Goal: Transaction & Acquisition: Purchase product/service

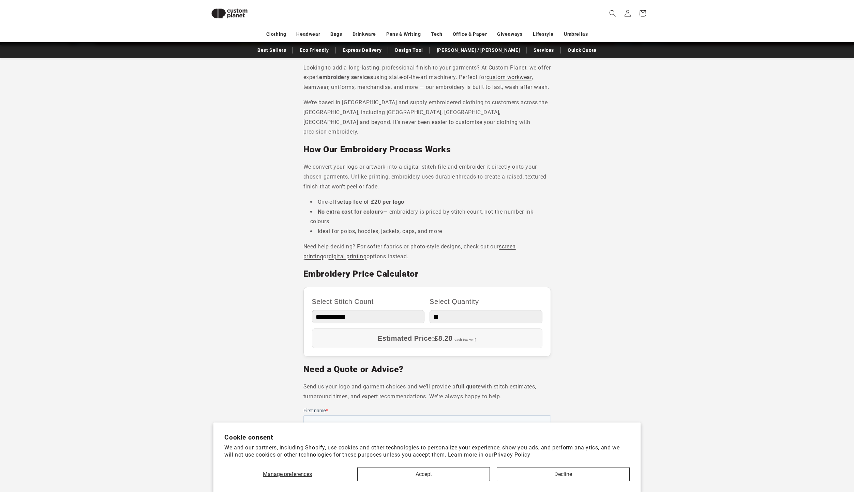
scroll to position [191, 0]
drag, startPoint x: 149, startPoint y: 59, endPoint x: 454, endPoint y: 472, distance: 513.8
click at [454, 475] on button "Accept" at bounding box center [423, 474] width 133 height 14
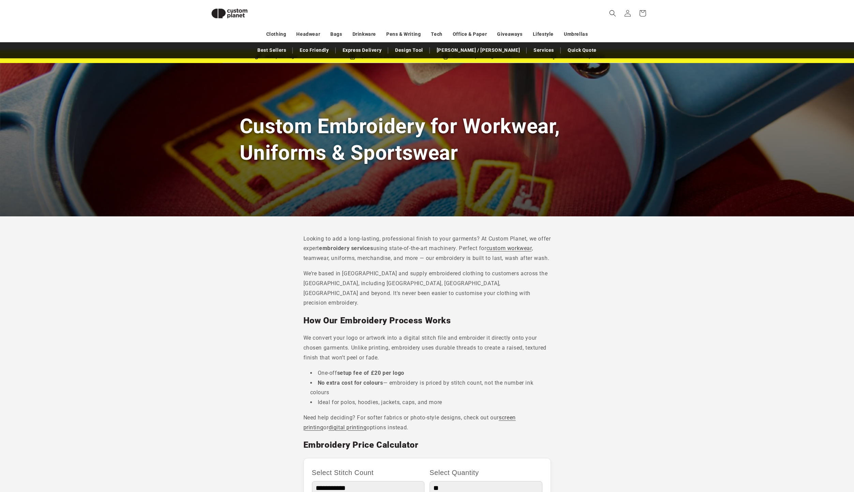
scroll to position [0, 0]
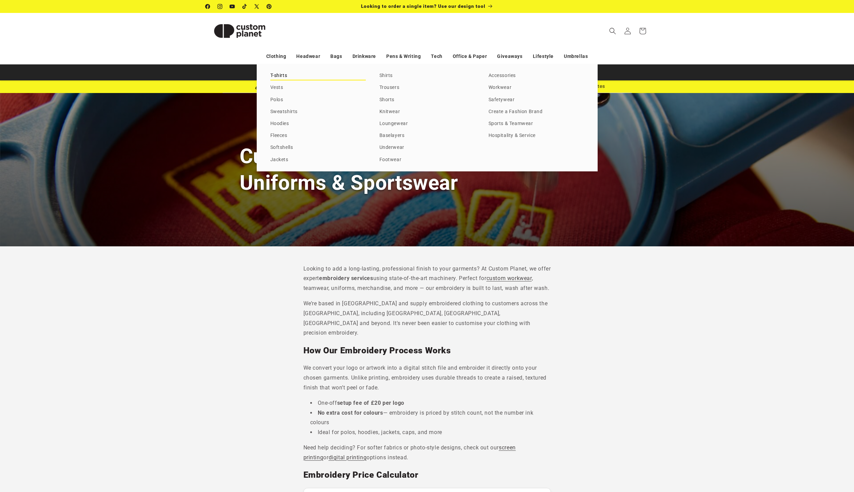
click at [279, 74] on link "T-shirts" at bounding box center [317, 75] width 95 height 9
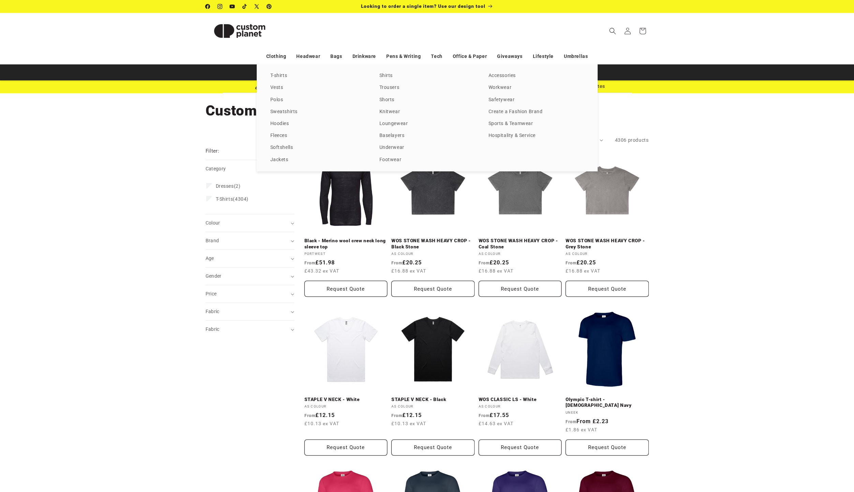
click at [379, 77] on div "T-shirts Vests Polos Sweatshirts Hoodies Fleeces Softshells Jackets Shirts Trou…" at bounding box center [427, 117] width 341 height 107
click at [381, 77] on link "Shirts" at bounding box center [426, 75] width 95 height 9
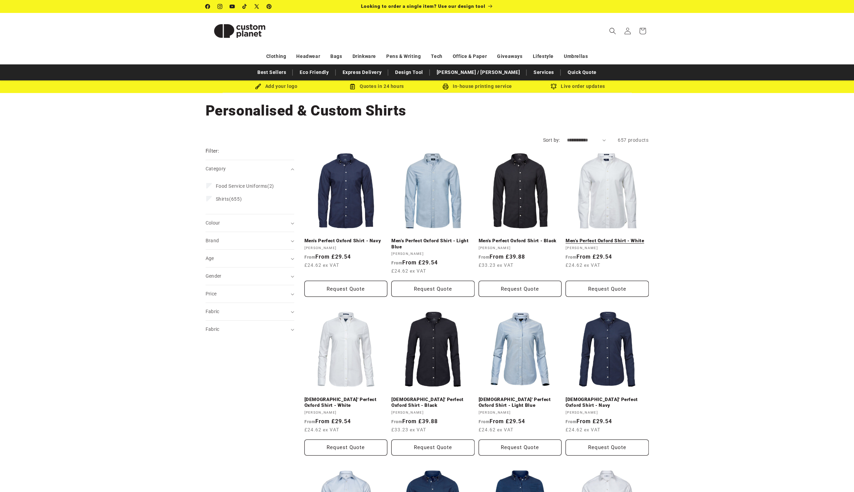
click at [602, 238] on link "Men's Perfect Oxford Shirt - White" at bounding box center [606, 241] width 83 height 6
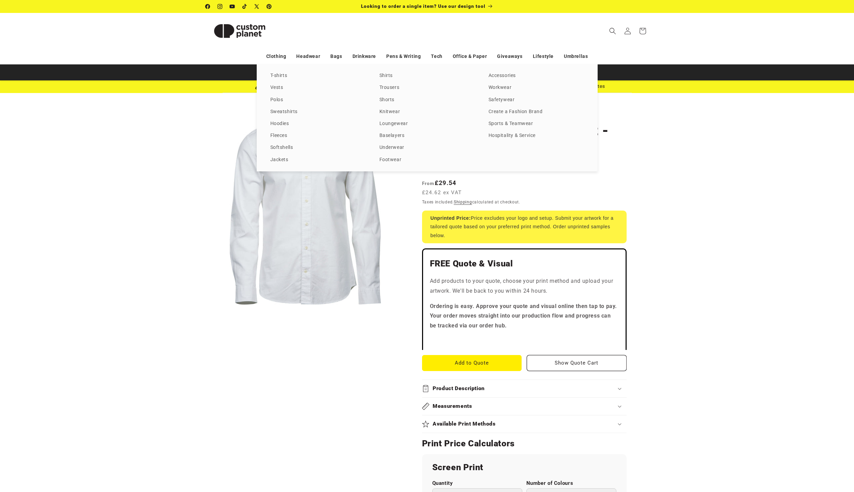
click at [123, 210] on product-info "Skip to product information Open media 1 in modal 1 / of 1 Tee Jays Men's Perfe…" at bounding box center [427, 440] width 854 height 694
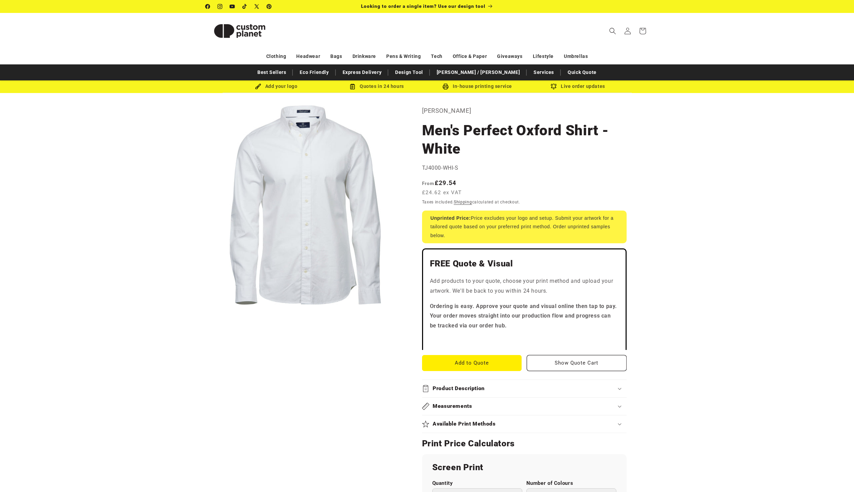
click at [278, 85] on div "Add your logo" at bounding box center [276, 86] width 101 height 9
drag, startPoint x: 238, startPoint y: 36, endPoint x: 236, endPoint y: 65, distance: 29.3
click at [238, 36] on img at bounding box center [239, 31] width 68 height 31
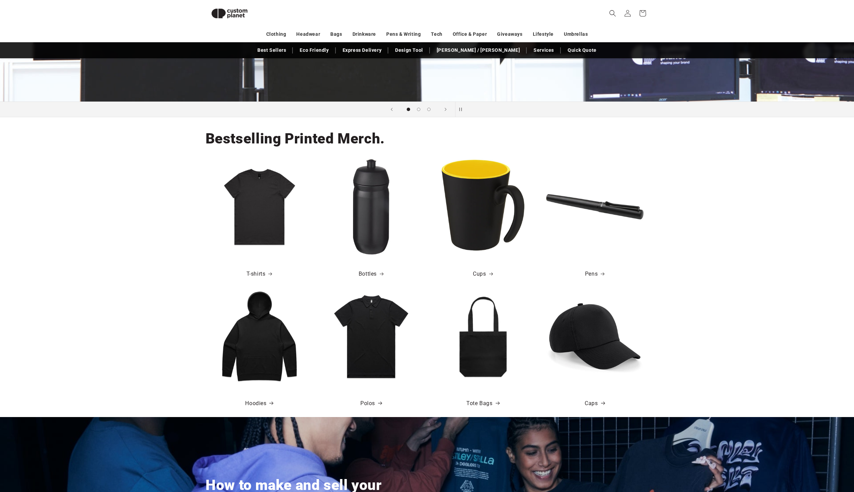
scroll to position [248, 0]
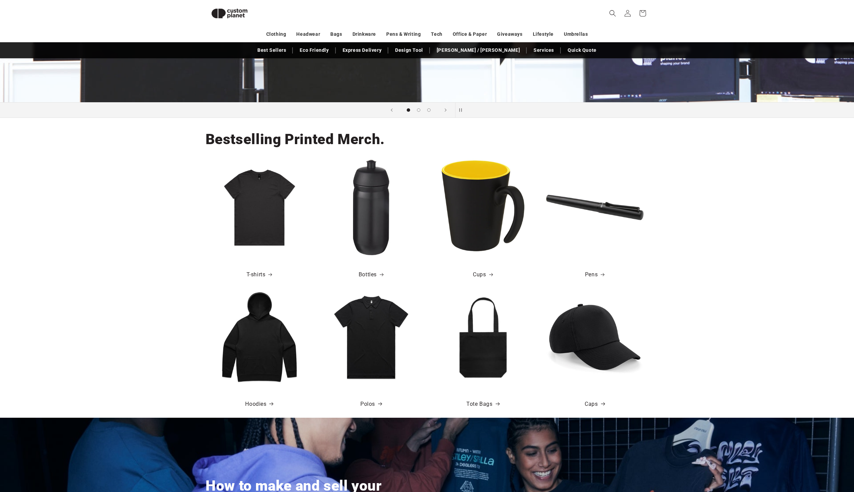
click at [276, 193] on img at bounding box center [259, 207] width 97 height 97
click at [258, 276] on link "T-shirts" at bounding box center [259, 275] width 26 height 10
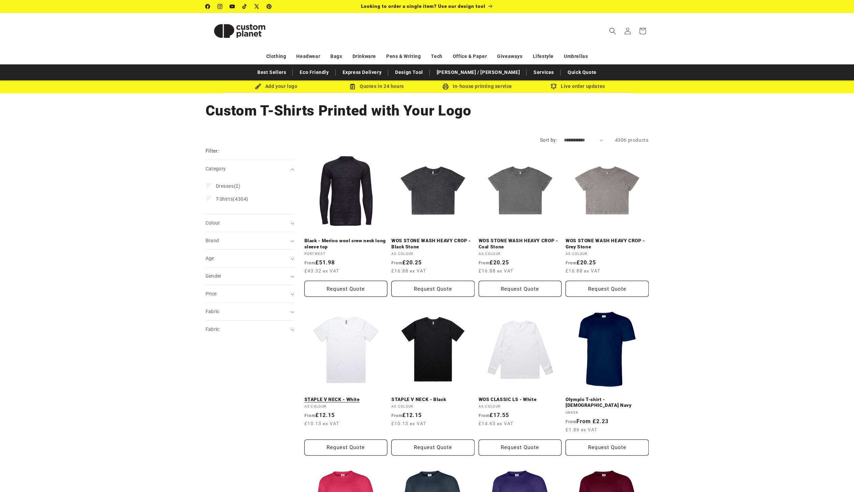
click at [345, 397] on link "STAPLE V NECK - White" at bounding box center [345, 400] width 83 height 6
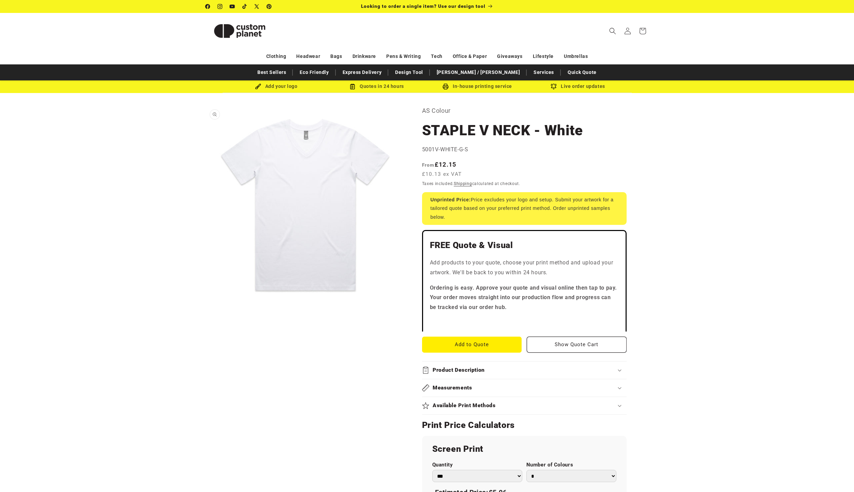
scroll to position [73, 0]
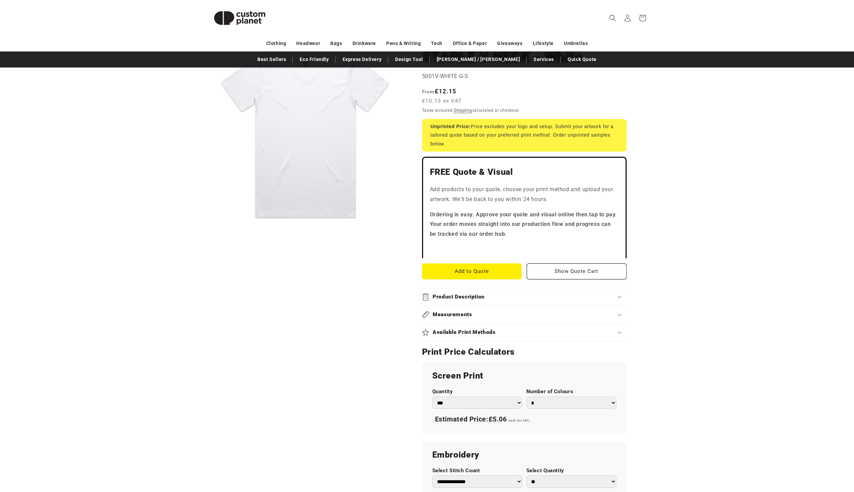
click at [484, 335] on h2 "Available Print Methods" at bounding box center [463, 332] width 63 height 7
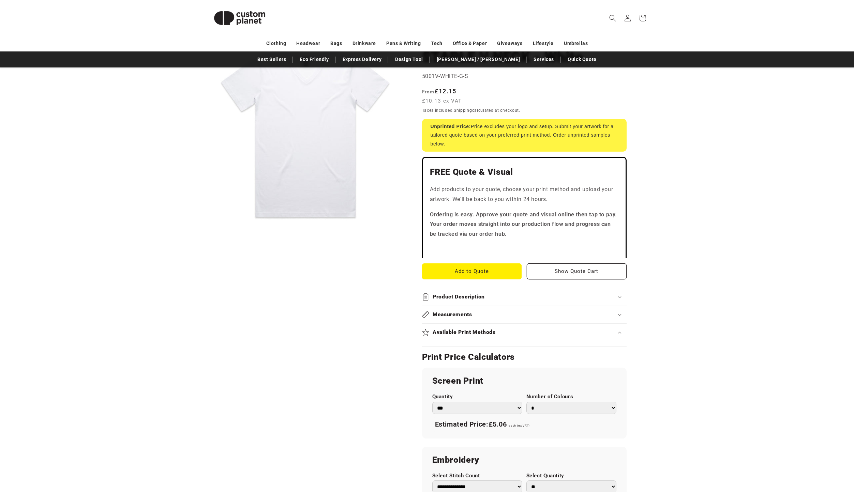
click at [484, 335] on h2 "Available Print Methods" at bounding box center [463, 332] width 63 height 7
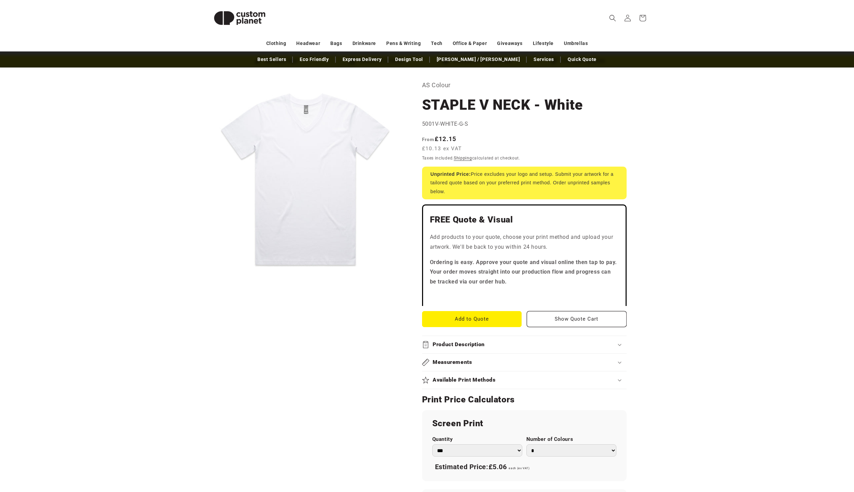
scroll to position [0, 0]
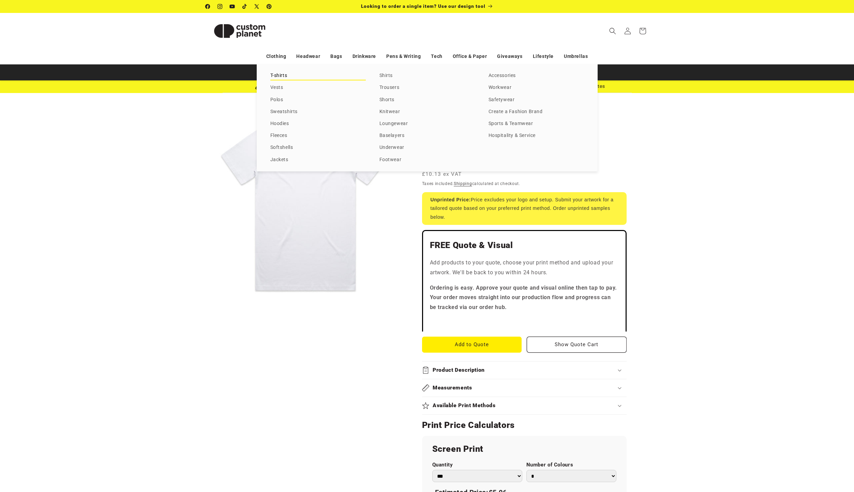
click at [278, 75] on link "T-shirts" at bounding box center [317, 75] width 95 height 9
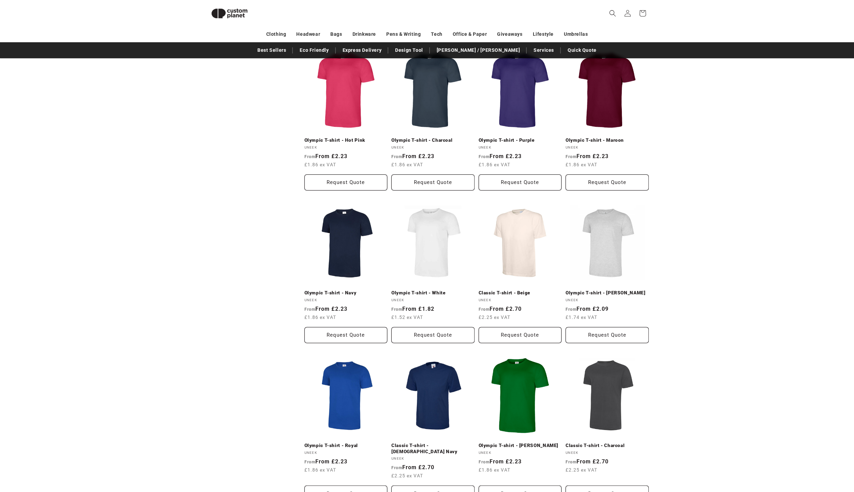
scroll to position [54, 0]
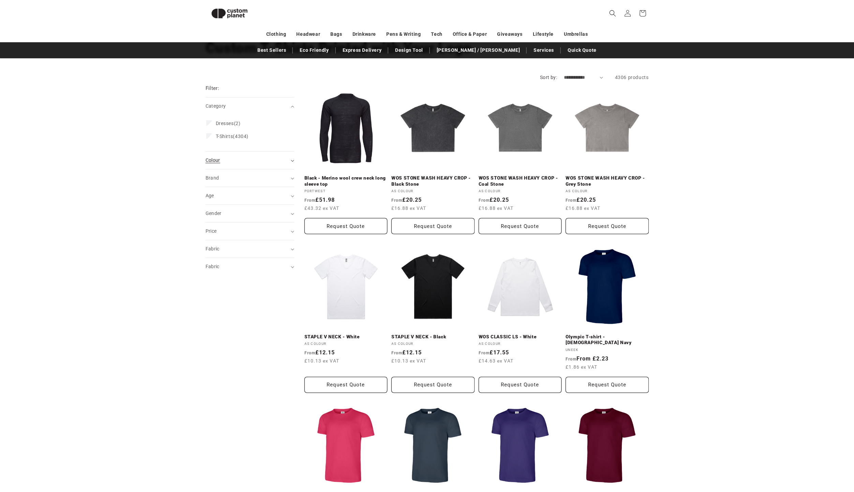
drag, startPoint x: 223, startPoint y: 165, endPoint x: 222, endPoint y: 169, distance: 4.2
click at [222, 169] on summary "Colour (0)" at bounding box center [249, 160] width 89 height 17
